Goal: Information Seeking & Learning: Learn about a topic

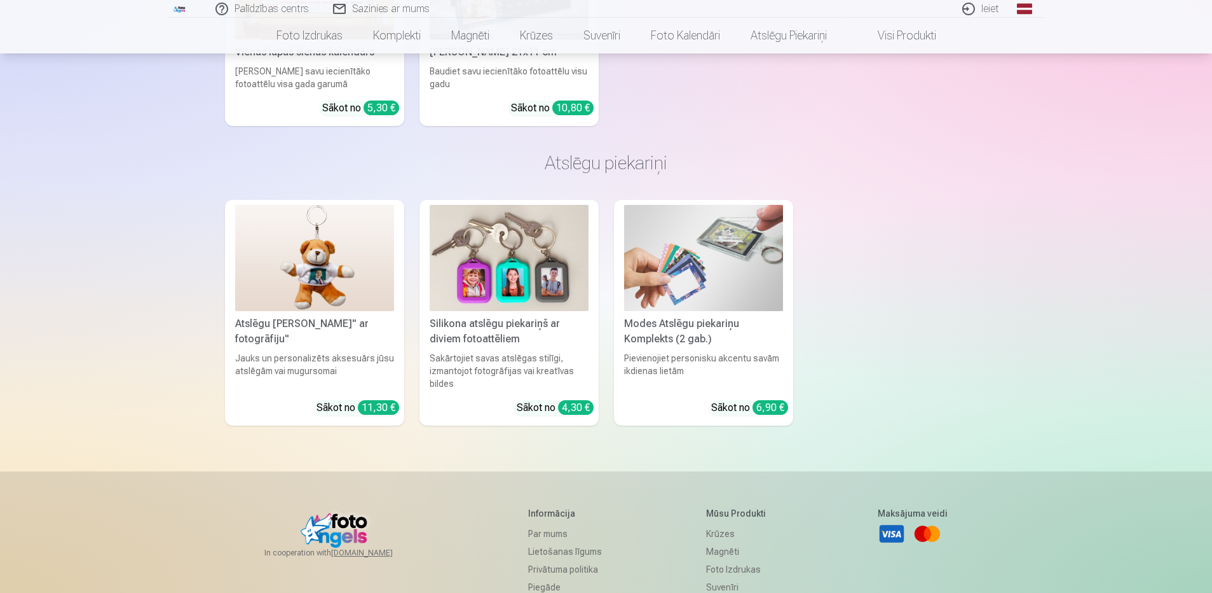
scroll to position [3743, 0]
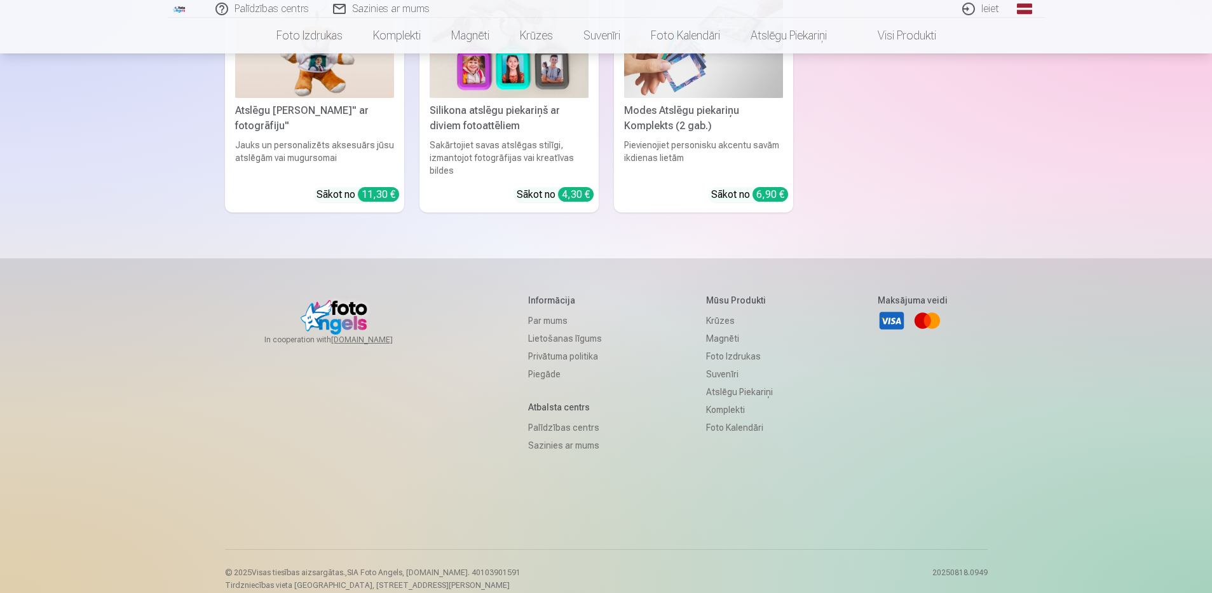
click at [528, 312] on link "Par mums" at bounding box center [565, 321] width 74 height 18
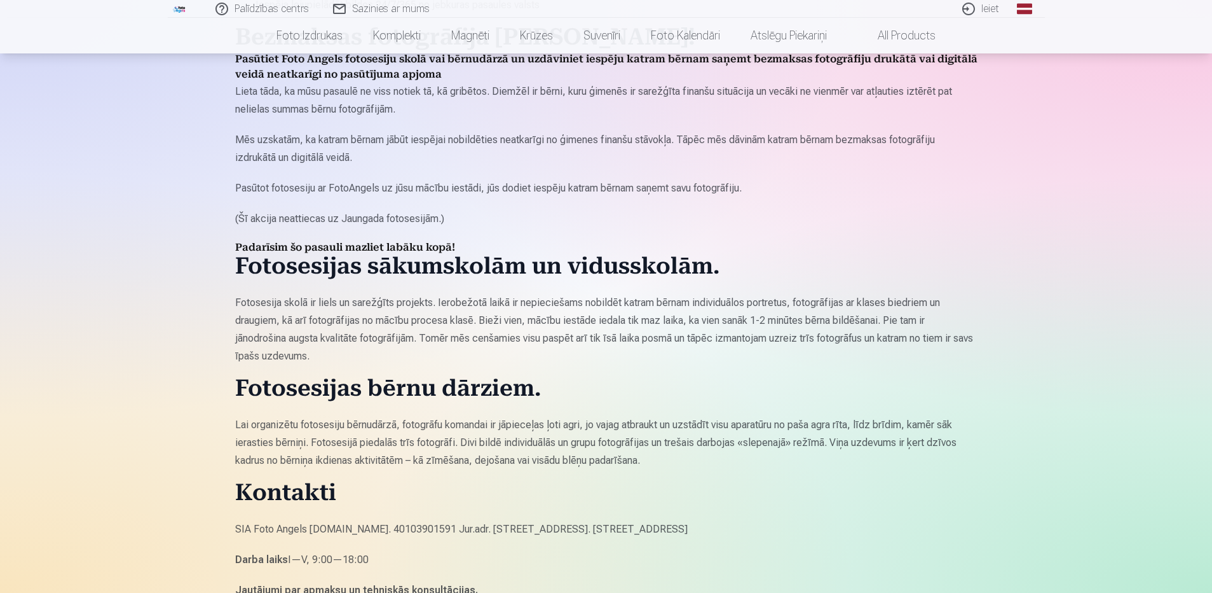
scroll to position [699, 0]
